Goal: Check status: Check status

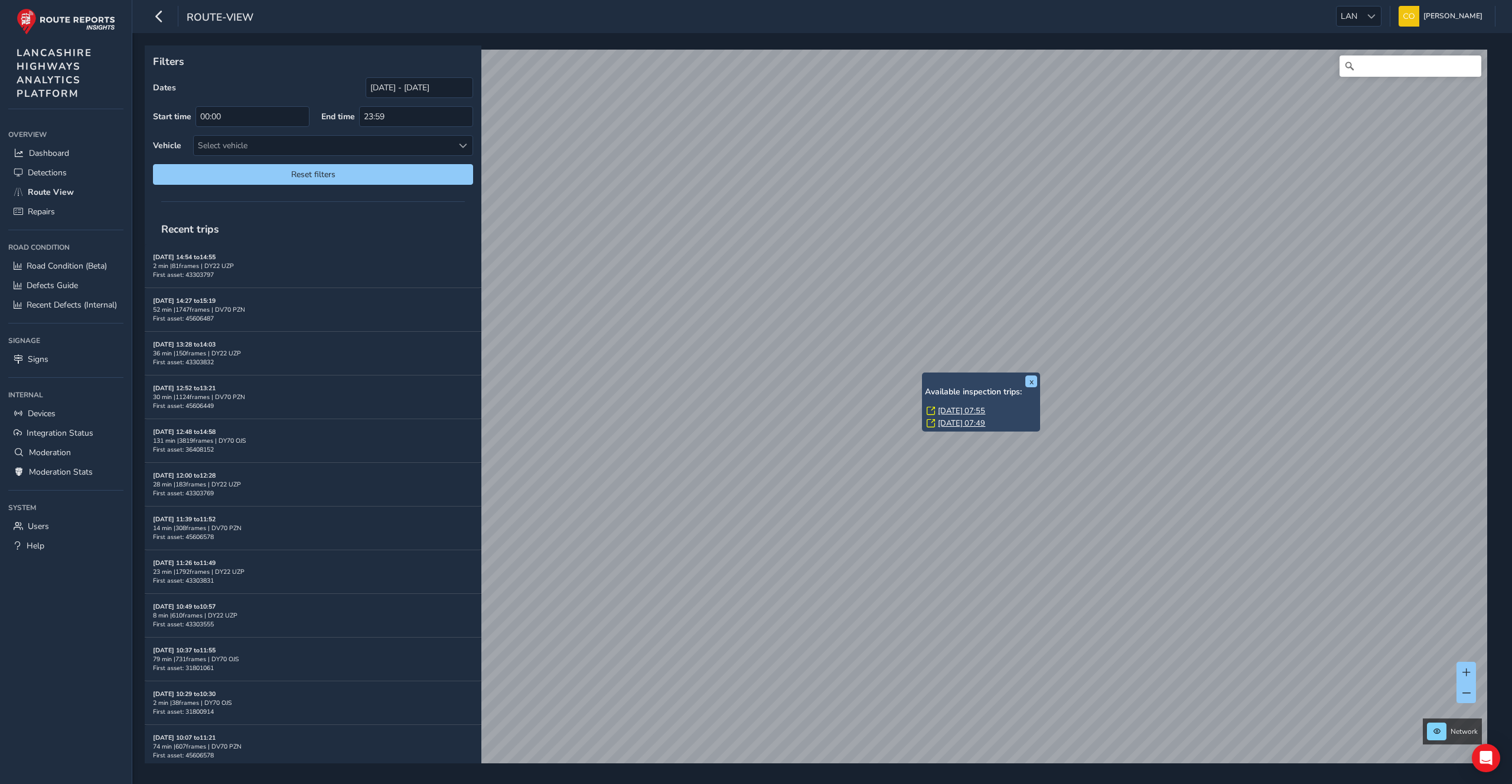
click at [950, 408] on link "[DATE] 07:55" at bounding box center [961, 411] width 48 height 11
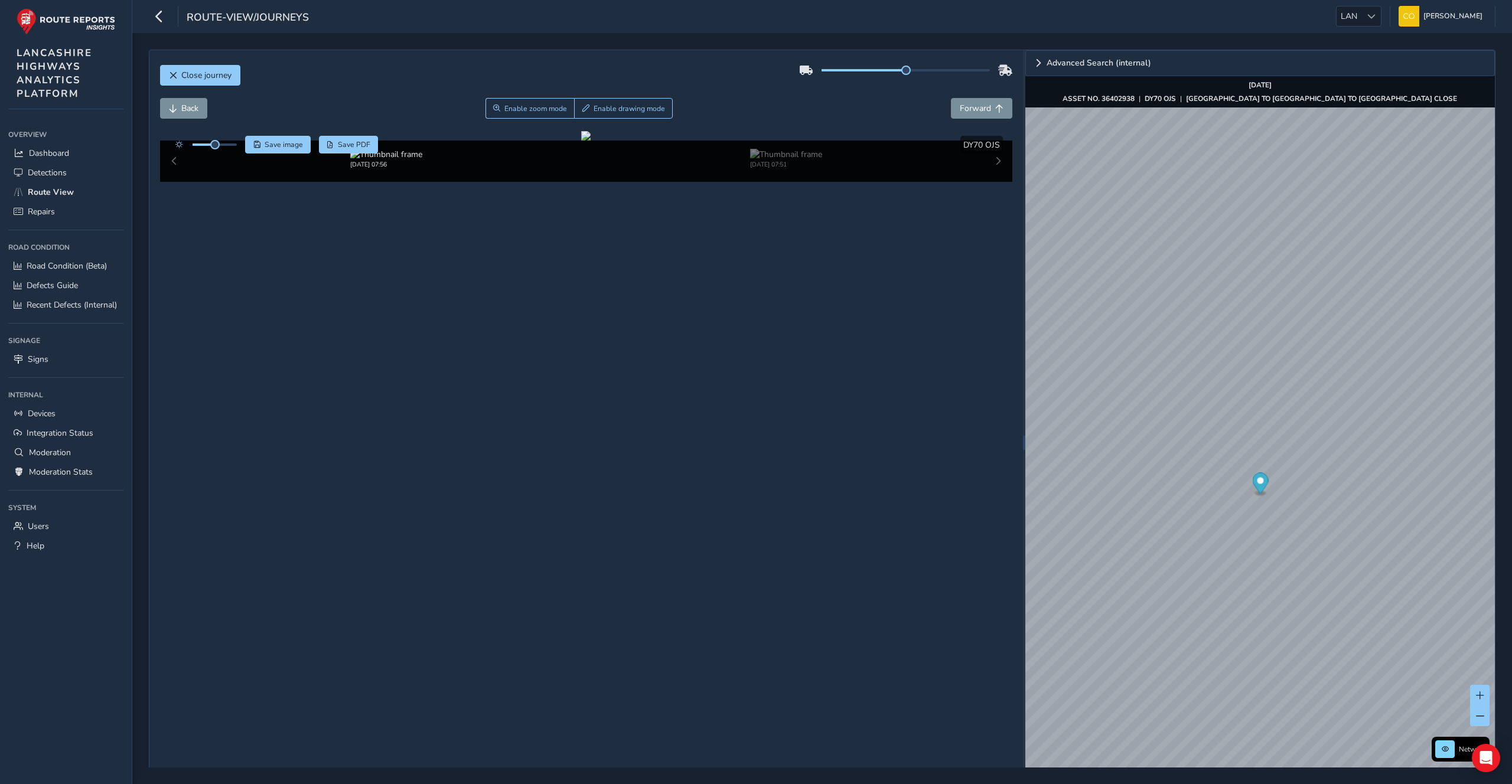
click at [107, 113] on div "LANCASHIRE HIGHWAYS ANALYTICS PLATFORM Overview Overview Dashboard Detections R…" at bounding box center [66, 392] width 132 height 784
click at [188, 80] on button "Close journey" at bounding box center [200, 75] width 80 height 21
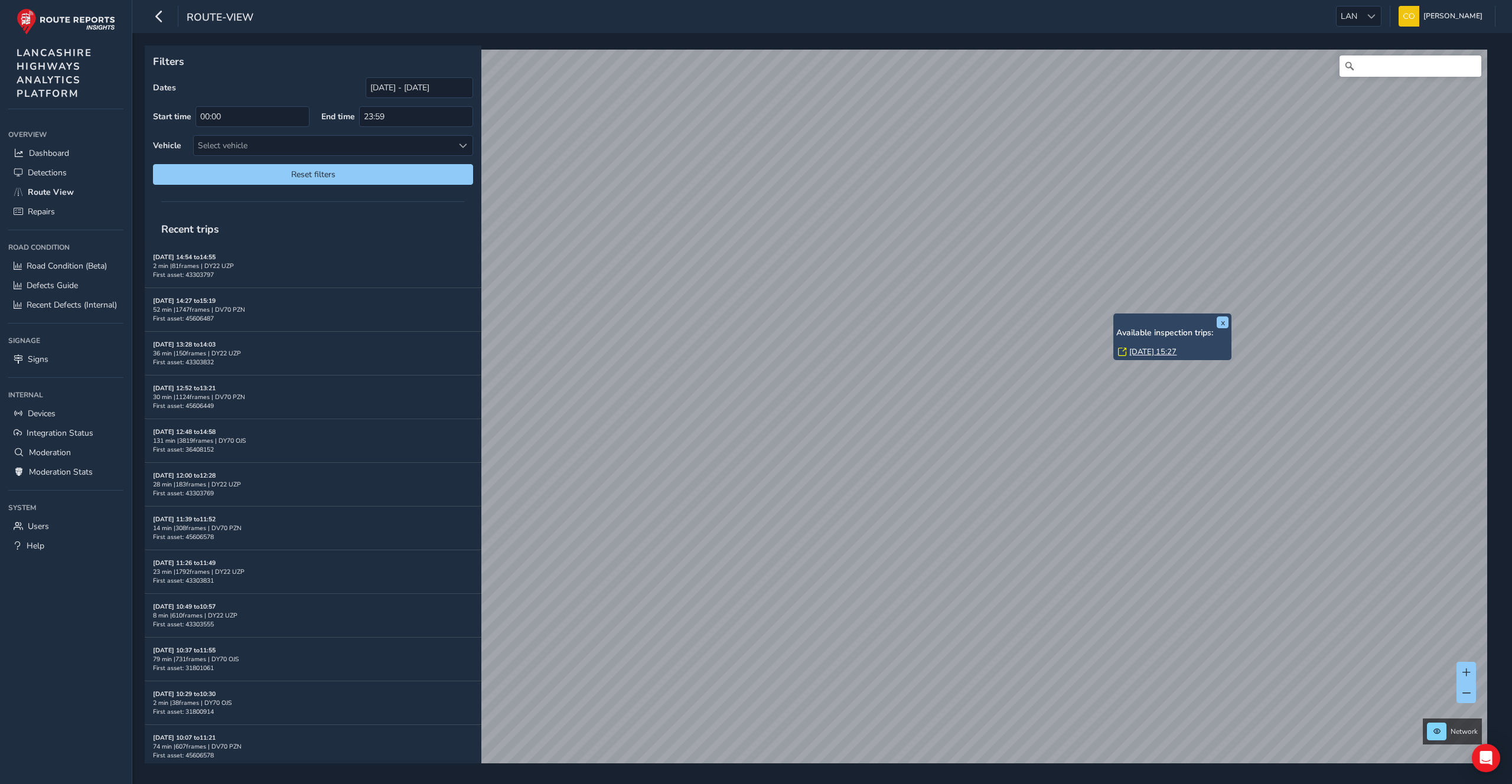
click at [1115, 315] on div "x Available inspection trips: [DATE] 15:27" at bounding box center [1172, 337] width 118 height 47
click at [1138, 345] on div "Available inspection trips: [DATE] 15:27" at bounding box center [1172, 343] width 113 height 31
click at [1139, 347] on link "[DATE] 15:27" at bounding box center [1153, 352] width 48 height 11
